Goal: Task Accomplishment & Management: Manage account settings

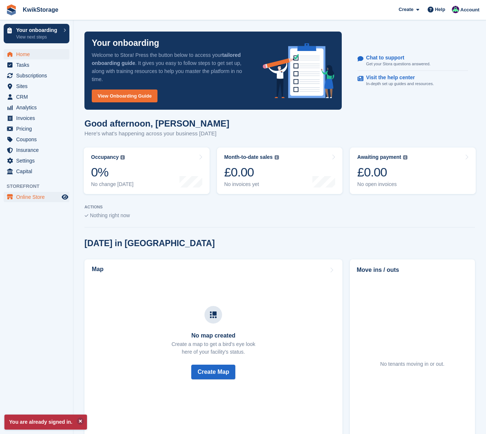
click at [47, 198] on span "Online Store" at bounding box center [38, 197] width 44 height 10
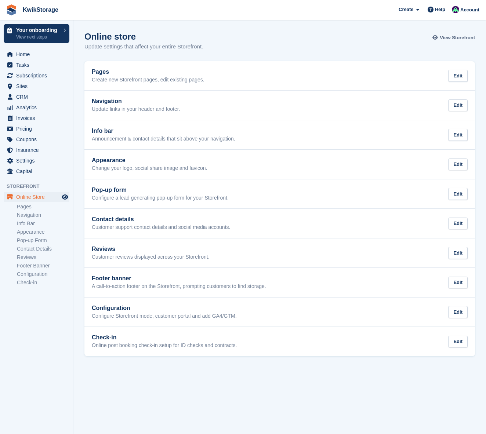
click at [449, 36] on span "View Storefront" at bounding box center [457, 37] width 35 height 7
click at [451, 38] on span "View Storefront" at bounding box center [457, 37] width 35 height 7
click at [451, 37] on span "View Storefront" at bounding box center [457, 37] width 35 height 7
click at [22, 56] on span "Home" at bounding box center [38, 54] width 44 height 10
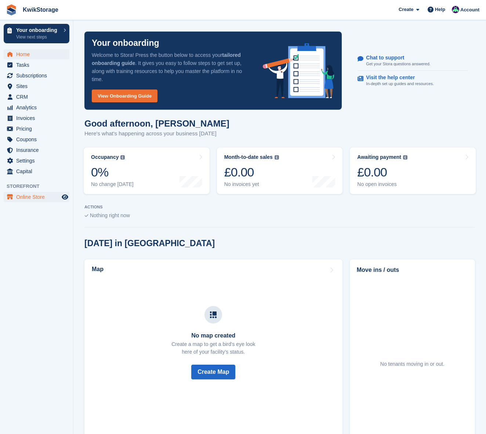
click at [31, 197] on span "Online Store" at bounding box center [38, 197] width 44 height 10
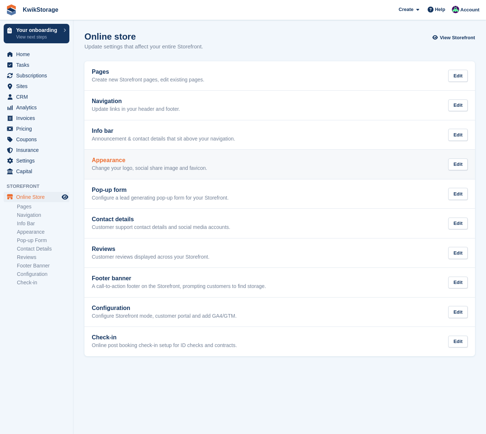
click at [111, 170] on p "Change your logo, social share image and favicon." at bounding box center [149, 168] width 115 height 7
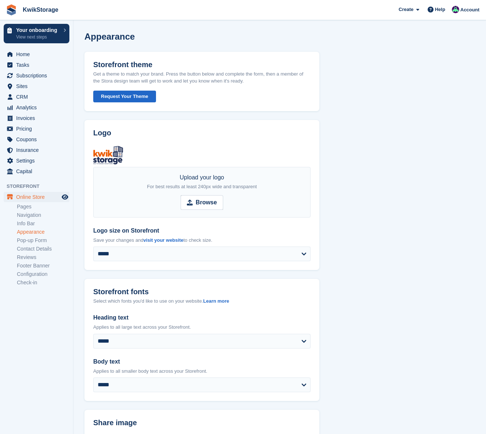
click at [33, 196] on span "Online Store" at bounding box center [38, 197] width 44 height 10
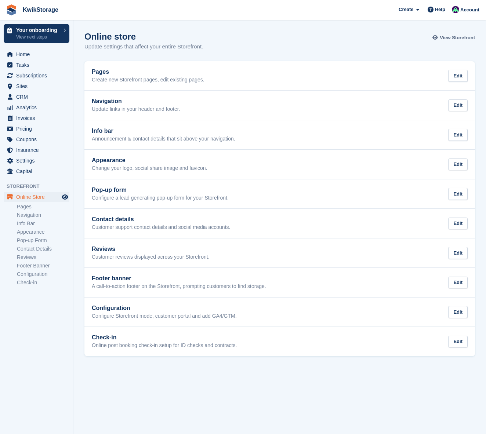
click at [455, 37] on span "View Storefront" at bounding box center [457, 37] width 35 height 7
